Goal: Task Accomplishment & Management: Use online tool/utility

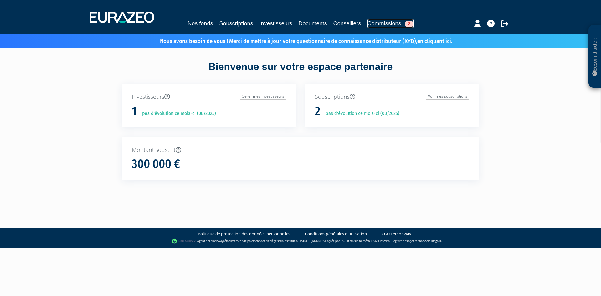
click at [389, 24] on link "Commissions 2" at bounding box center [390, 23] width 46 height 9
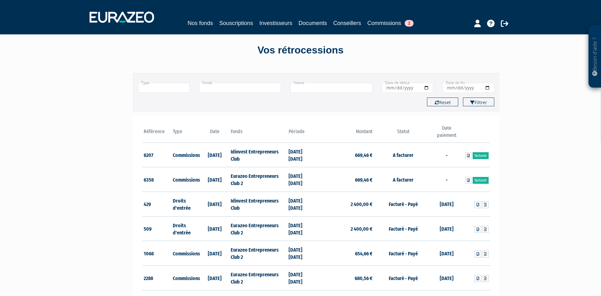
scroll to position [32, 0]
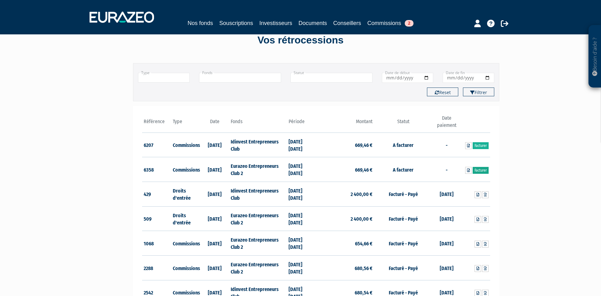
click at [480, 170] on link "Facturer" at bounding box center [480, 170] width 16 height 7
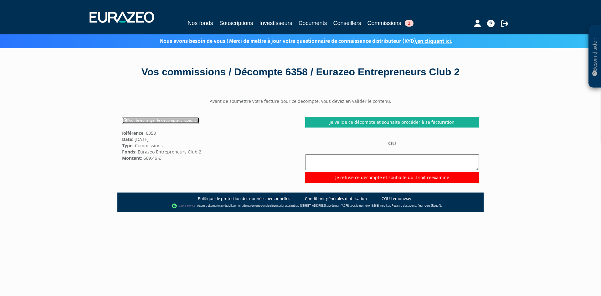
click at [159, 124] on link "Pour télécharger le décompte, cliquez ici" at bounding box center [160, 120] width 77 height 7
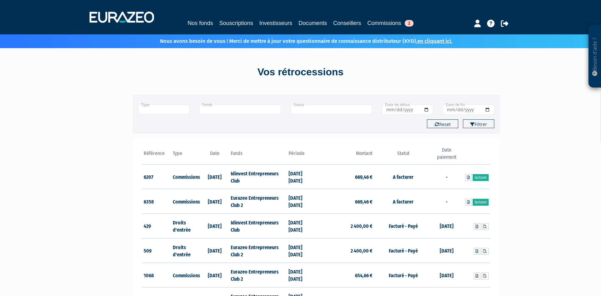
scroll to position [32, 0]
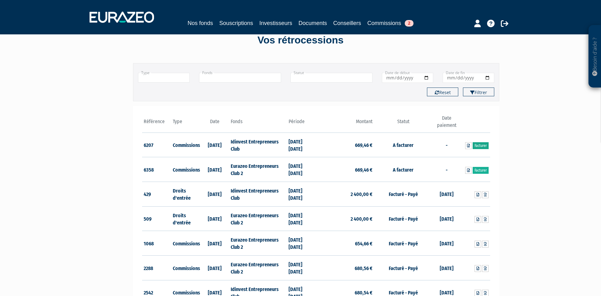
click at [478, 145] on link "Facturer" at bounding box center [480, 145] width 16 height 7
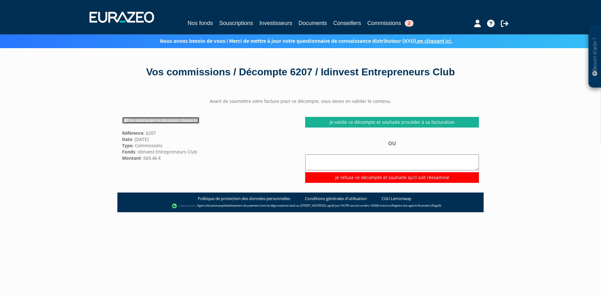
click at [159, 121] on link "Pour télécharger le décompte, cliquez ici" at bounding box center [160, 120] width 77 height 7
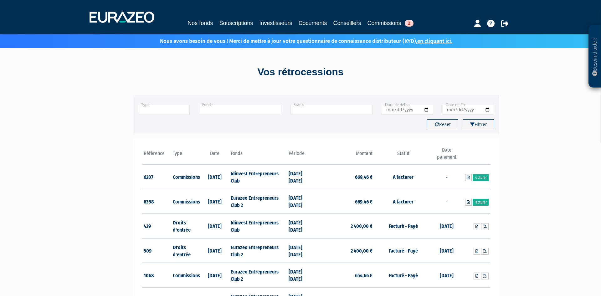
scroll to position [32, 0]
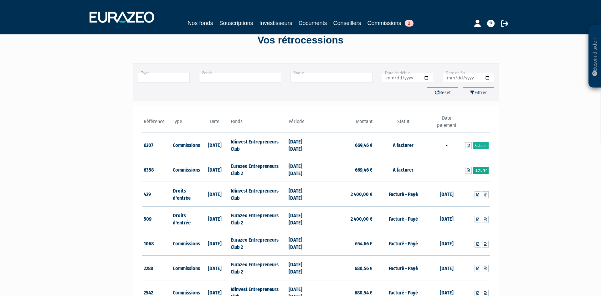
click at [485, 169] on link "Facturer" at bounding box center [480, 170] width 16 height 7
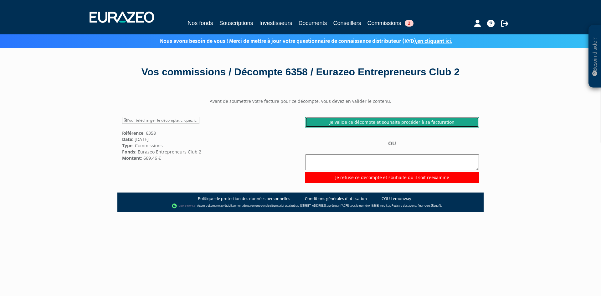
click at [349, 128] on link "Je valide ce décompte et souhaite procéder à sa facturation" at bounding box center [392, 122] width 174 height 11
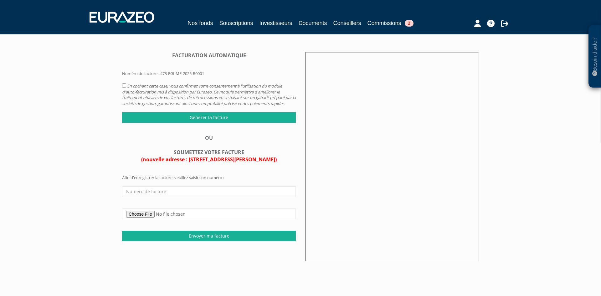
scroll to position [32, 0]
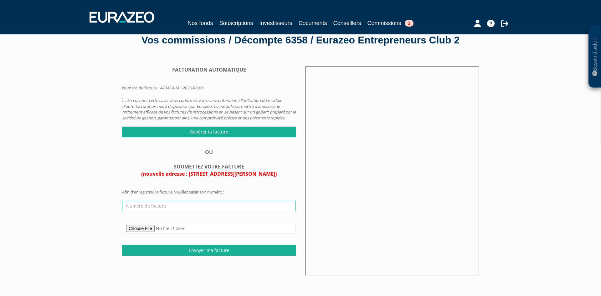
click at [200, 211] on input "text" at bounding box center [209, 206] width 174 height 11
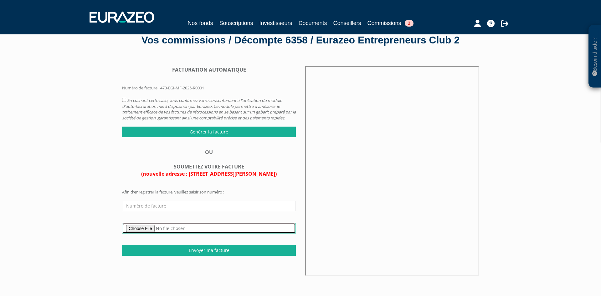
click at [129, 234] on input "file" at bounding box center [209, 228] width 174 height 11
type input "C:\fakepath\EURAZEO - AC 25-3208.pdf"
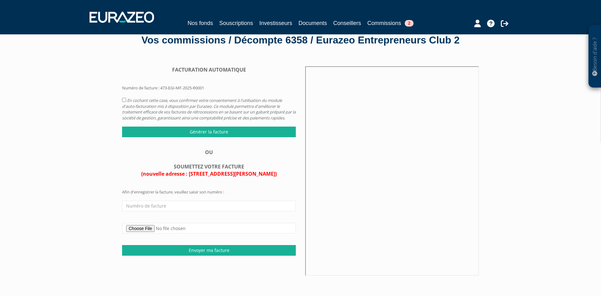
click at [186, 216] on form "Afin d'enregistrer la facture, veuillez saisir son numéro : Envoyer ma facture" at bounding box center [209, 222] width 174 height 67
click at [188, 211] on input "text" at bounding box center [209, 206] width 174 height 11
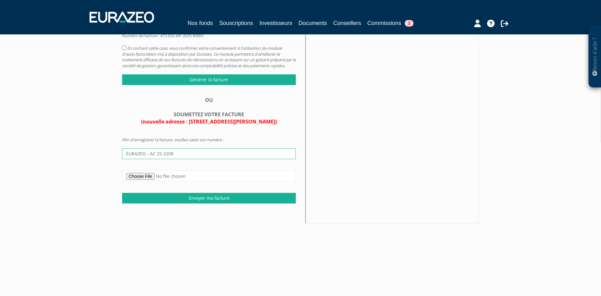
scroll to position [128, 0]
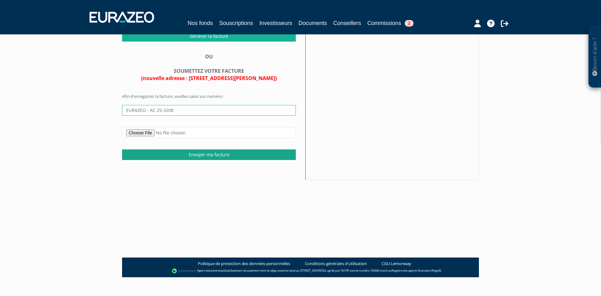
type input "EURAZEO - AC 25-3208"
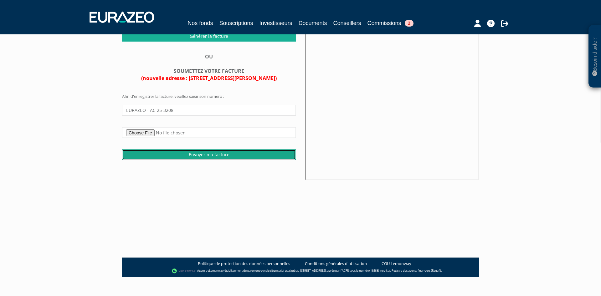
click at [188, 160] on input "Envoyer ma facture" at bounding box center [209, 155] width 174 height 11
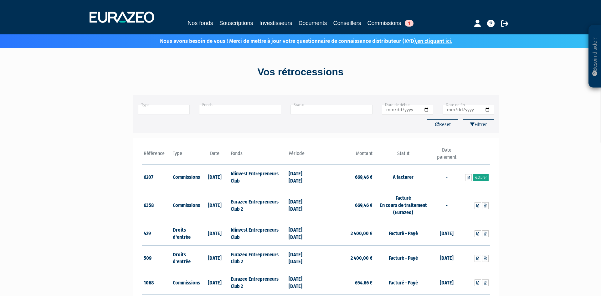
click at [476, 179] on link "Facturer" at bounding box center [480, 177] width 16 height 7
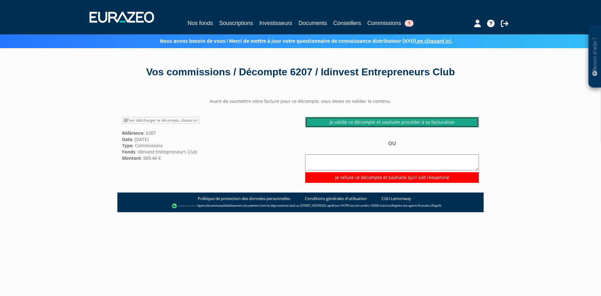
click at [347, 124] on link "Je valide ce décompte et souhaite procéder à sa facturation" at bounding box center [392, 122] width 174 height 11
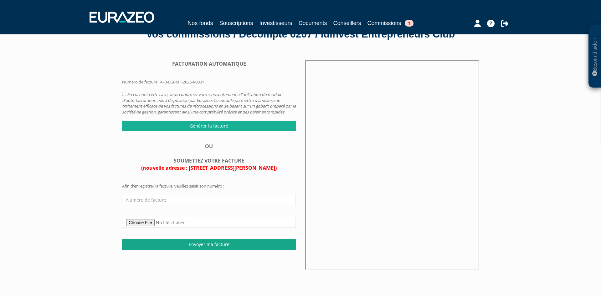
scroll to position [64, 0]
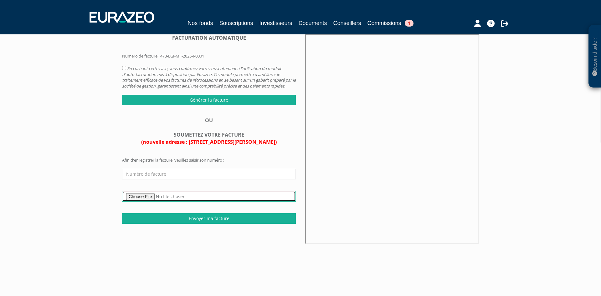
click at [142, 201] on input "file" at bounding box center [209, 196] width 174 height 11
type input "C:\fakepath\EURAZEO - AC 25-3207.pdf"
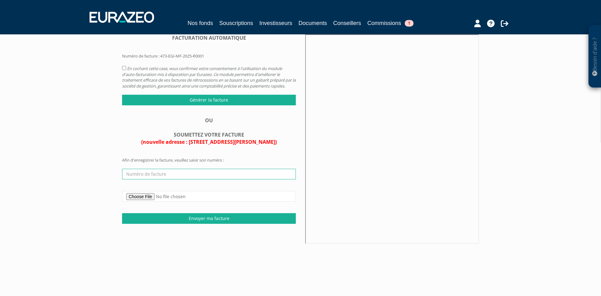
click at [195, 176] on input "text" at bounding box center [209, 174] width 174 height 11
type input "EURAZEO - AC 25-3207"
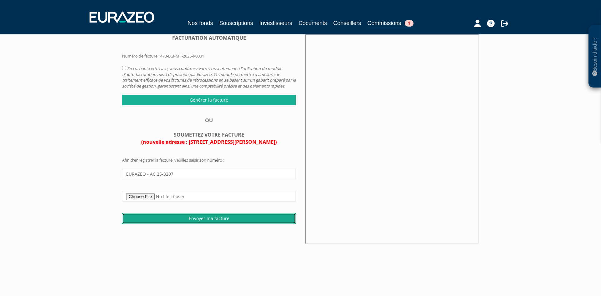
click at [203, 224] on input "Envoyer ma facture" at bounding box center [209, 218] width 174 height 11
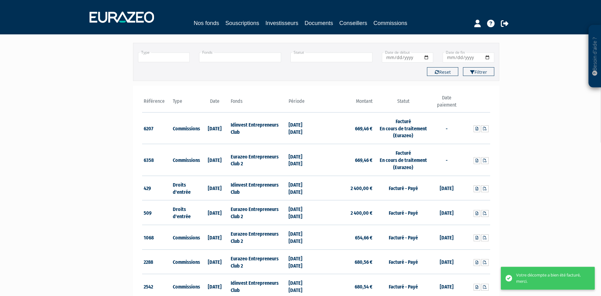
scroll to position [128, 0]
